Goal: Check status

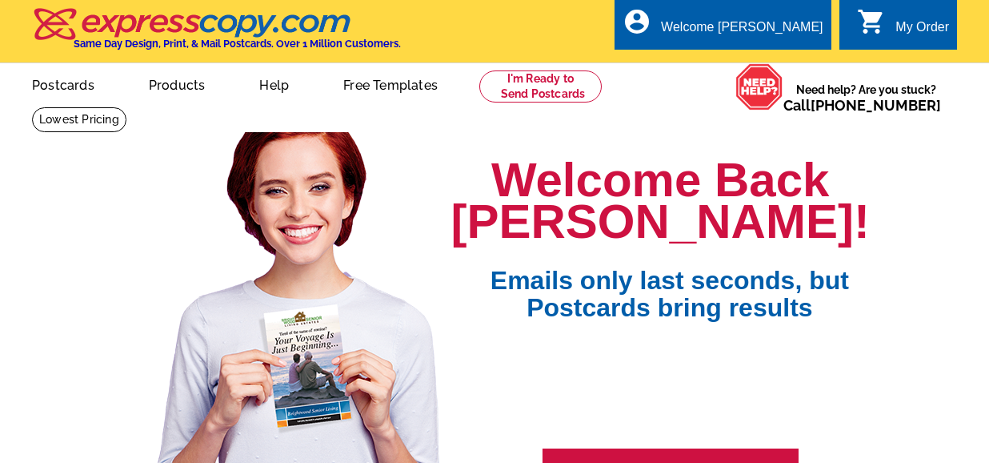
click at [900, 28] on div "My Order" at bounding box center [922, 31] width 54 height 22
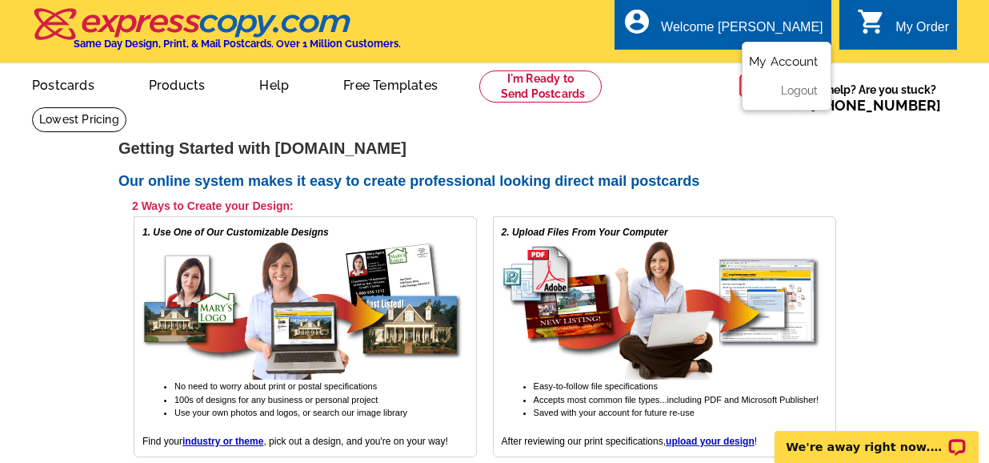
click at [777, 62] on link "My Account" at bounding box center [783, 61] width 69 height 14
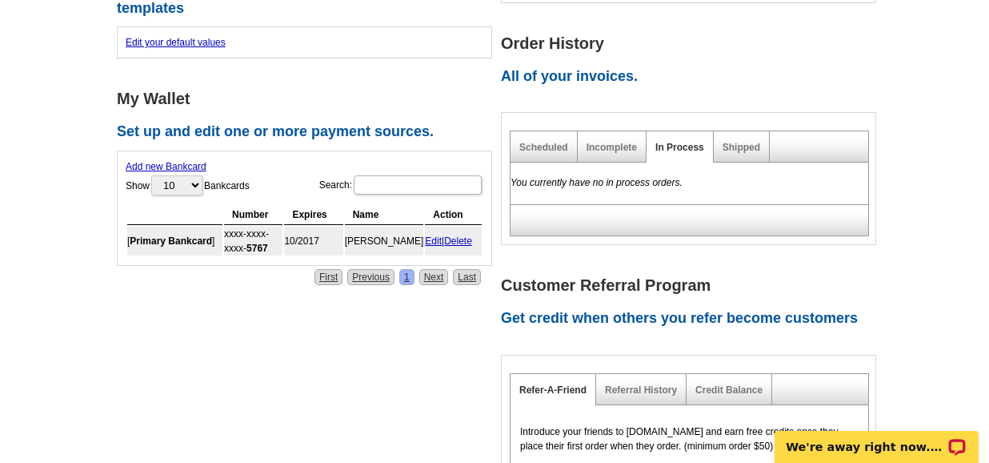
scroll to position [523, 0]
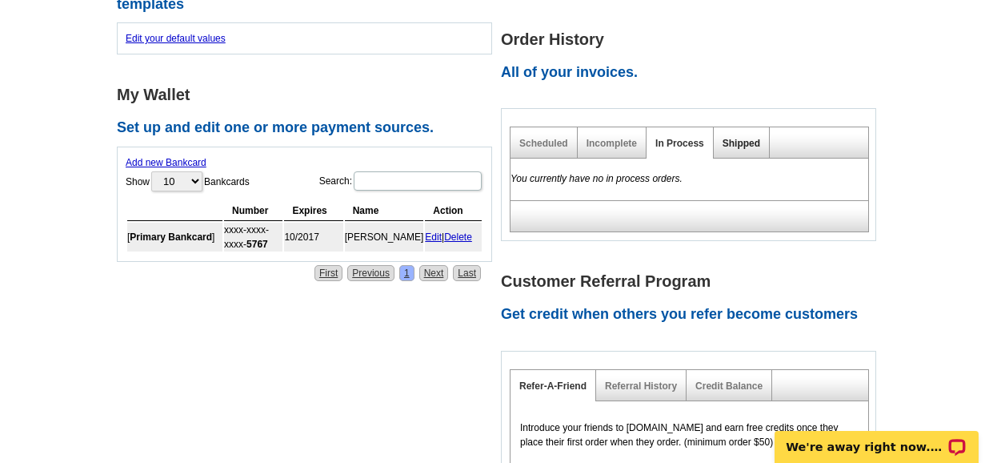
click at [734, 138] on link "Shipped" at bounding box center [742, 143] width 38 height 11
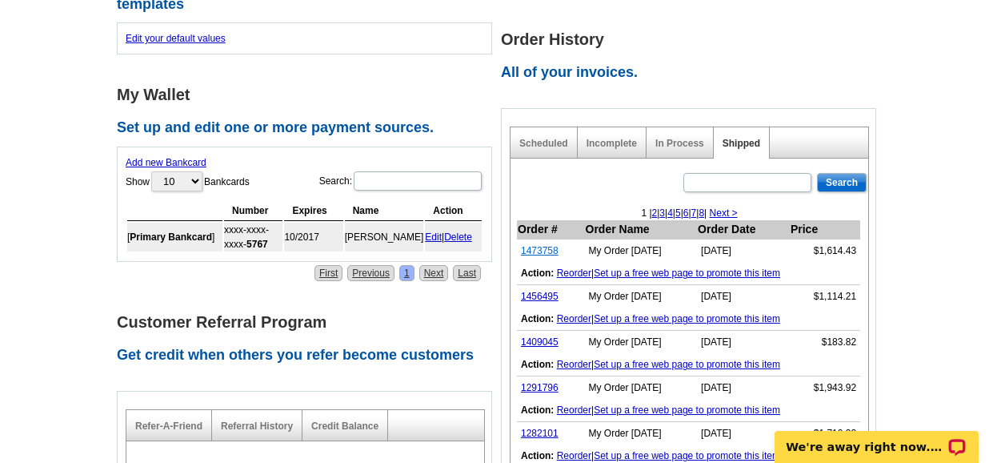
click at [548, 245] on link "1473758" at bounding box center [540, 250] width 38 height 11
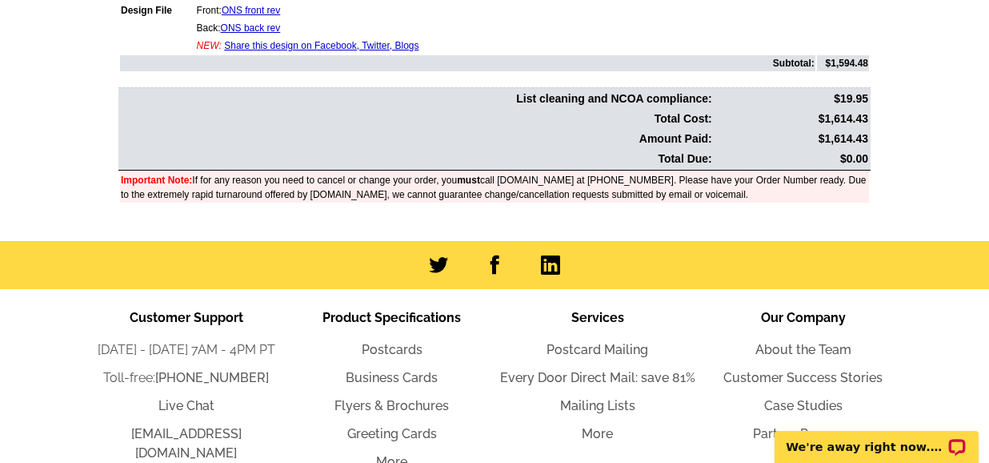
scroll to position [475, 0]
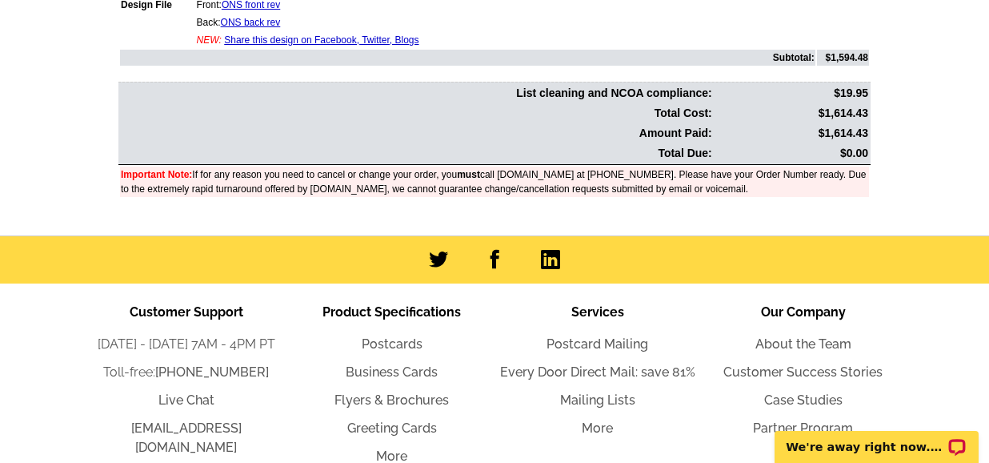
drag, startPoint x: 814, startPoint y: 129, endPoint x: 867, endPoint y: 132, distance: 53.7
click at [867, 132] on td "$1,614.43" at bounding box center [792, 133] width 154 height 18
copy td "$1,614.43"
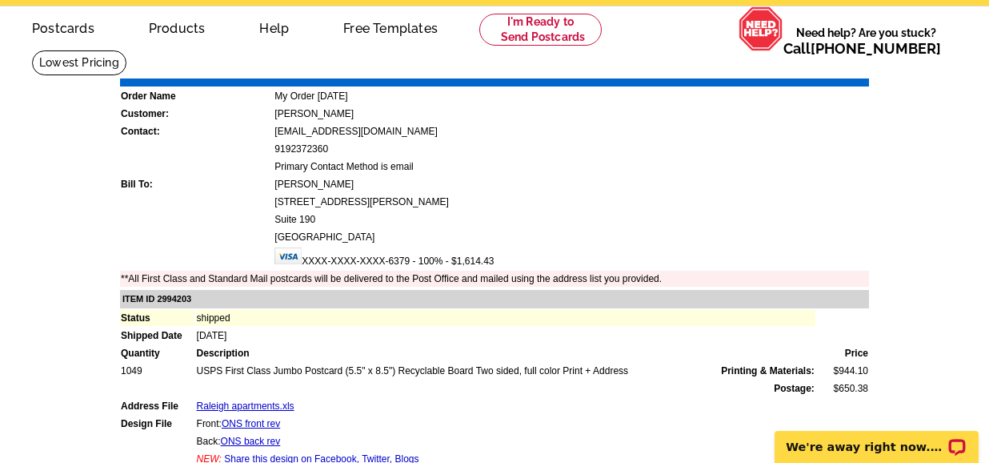
scroll to position [59, 0]
